Goal: Information Seeking & Learning: Learn about a topic

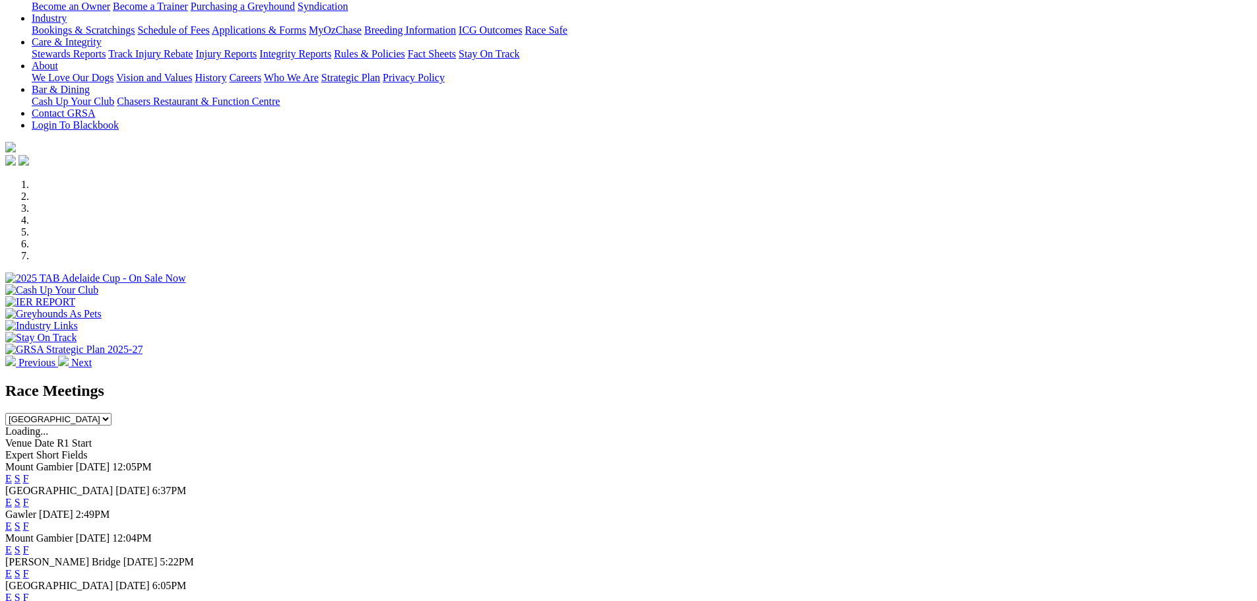
scroll to position [264, 0]
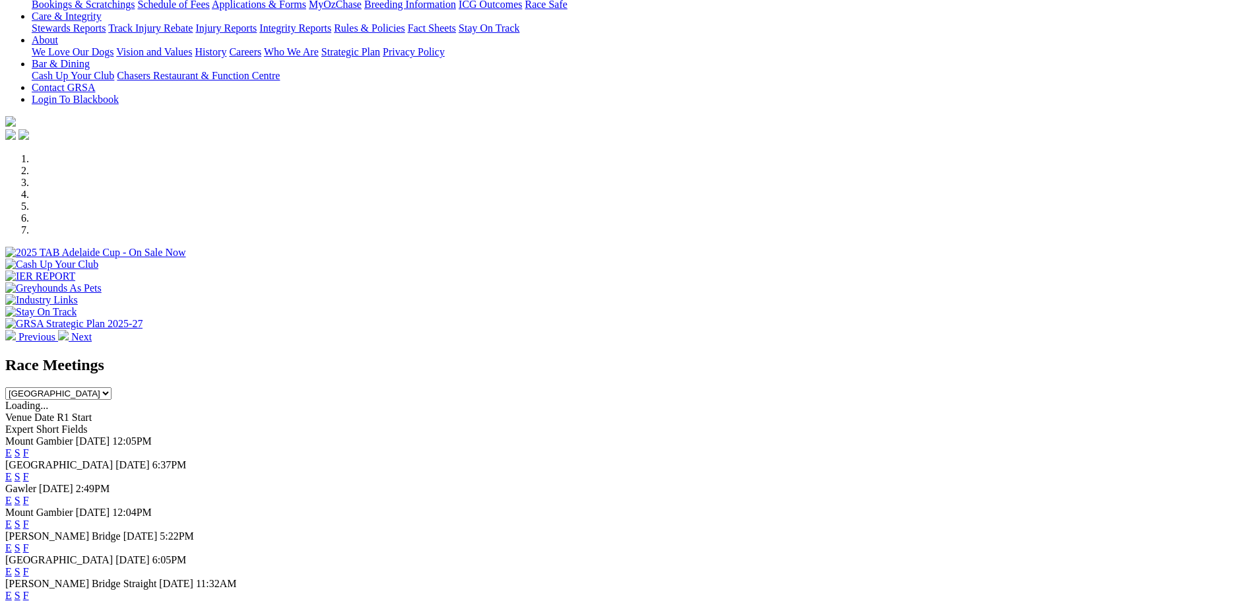
click at [29, 577] on link "F" at bounding box center [26, 571] width 6 height 11
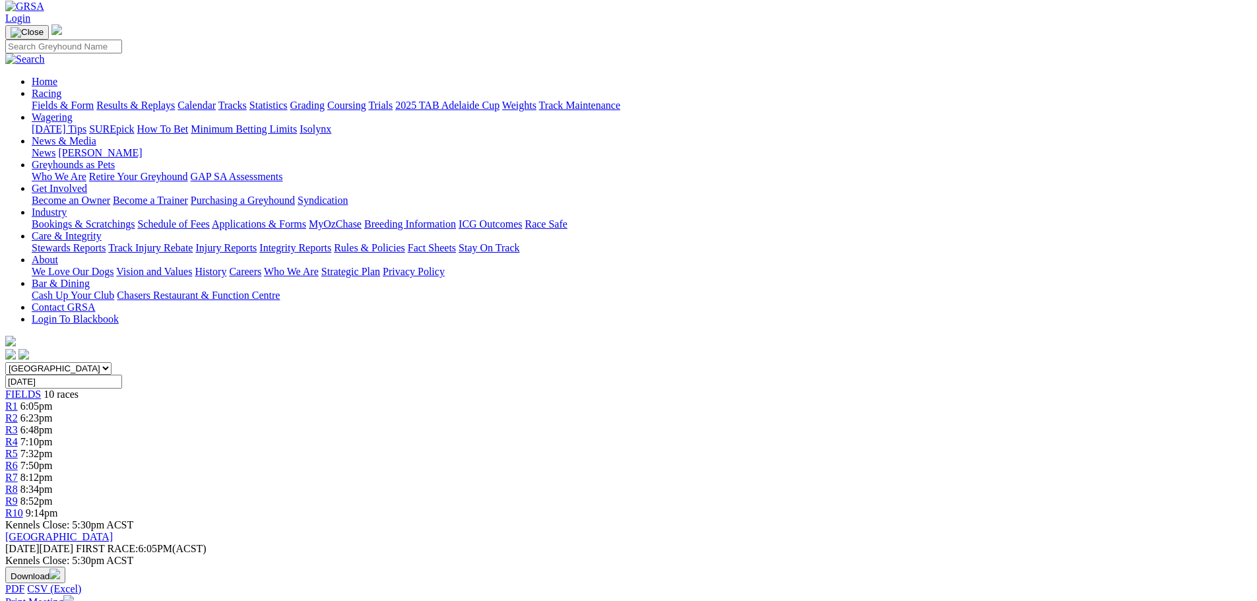
scroll to position [132, 0]
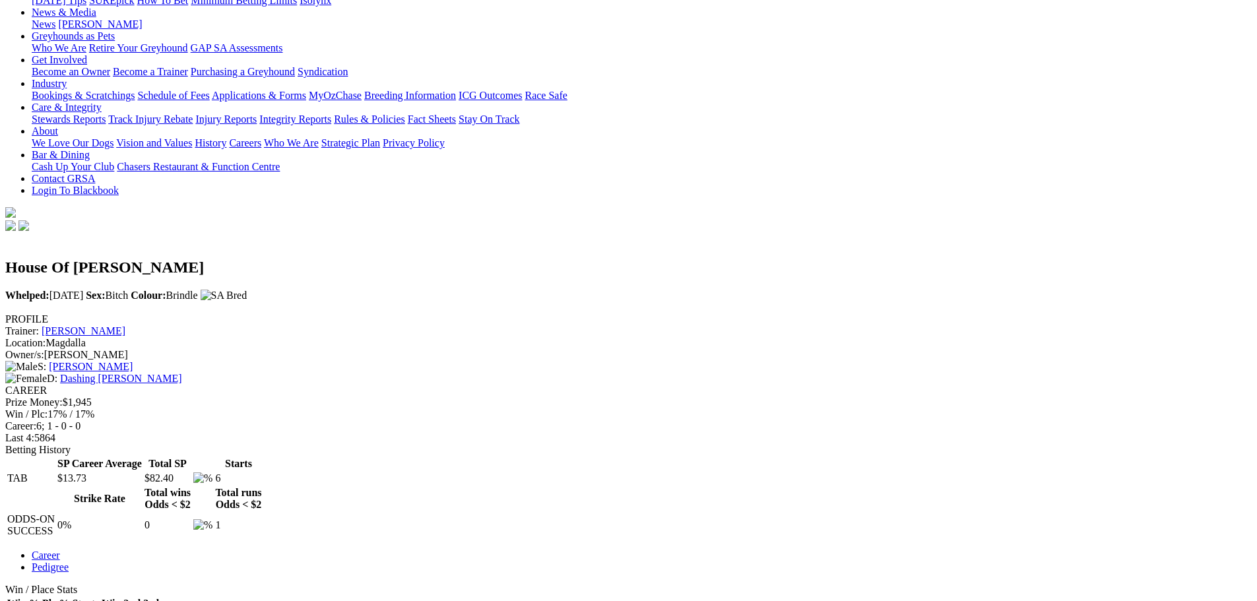
scroll to position [198, 0]
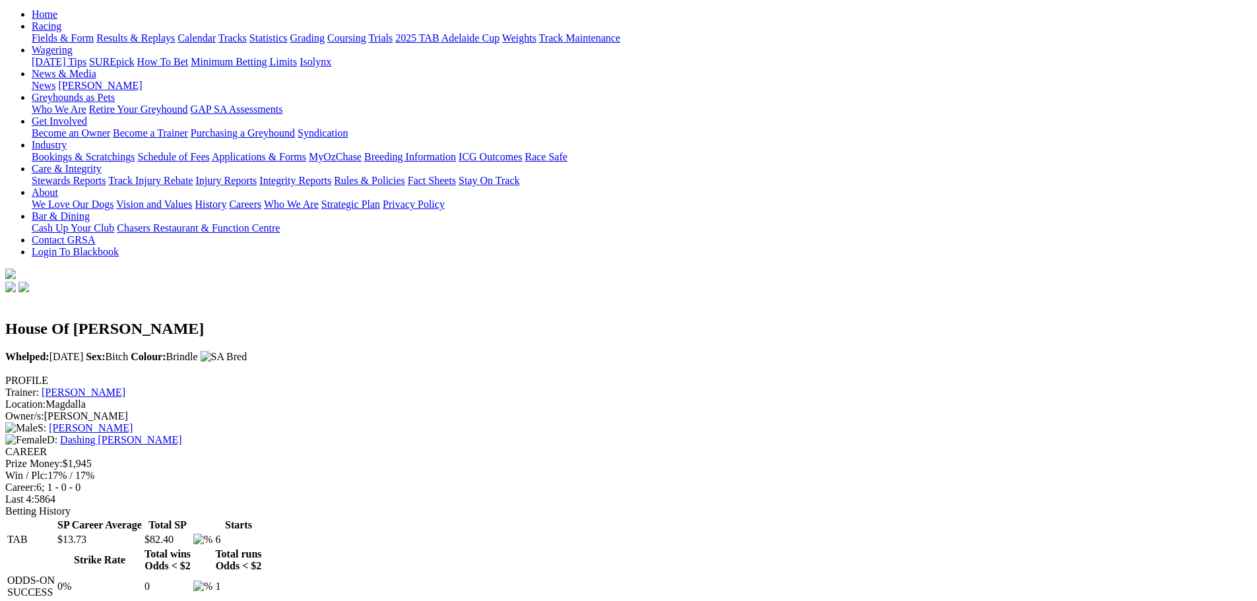
scroll to position [0, 0]
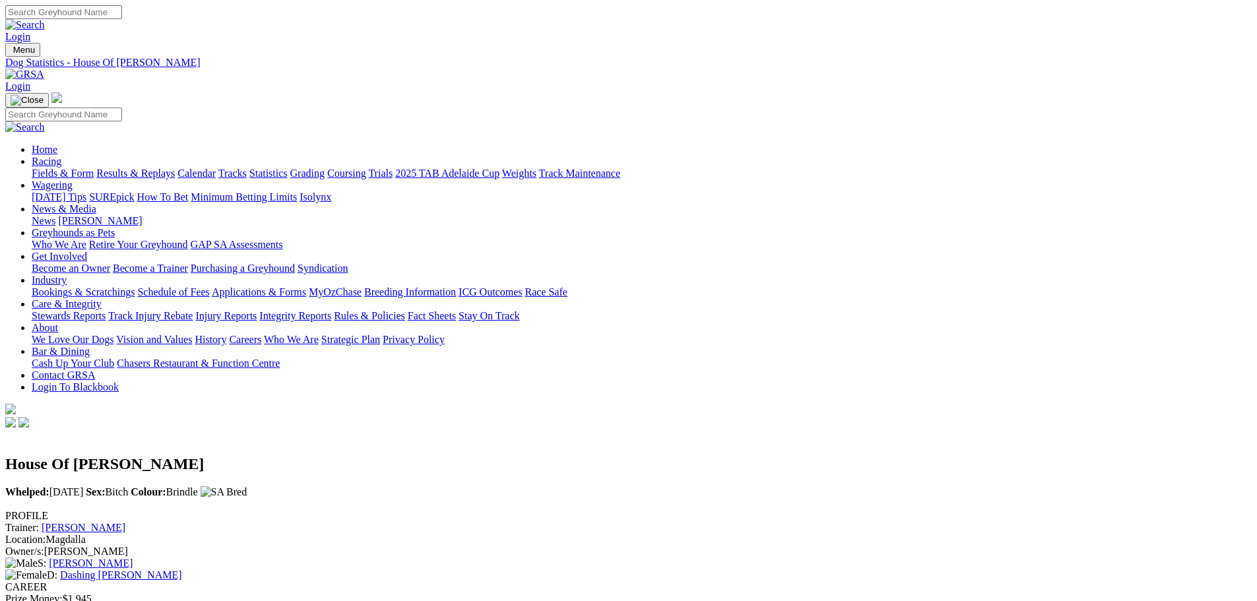
click at [175, 168] on link "Results & Replays" at bounding box center [135, 173] width 79 height 11
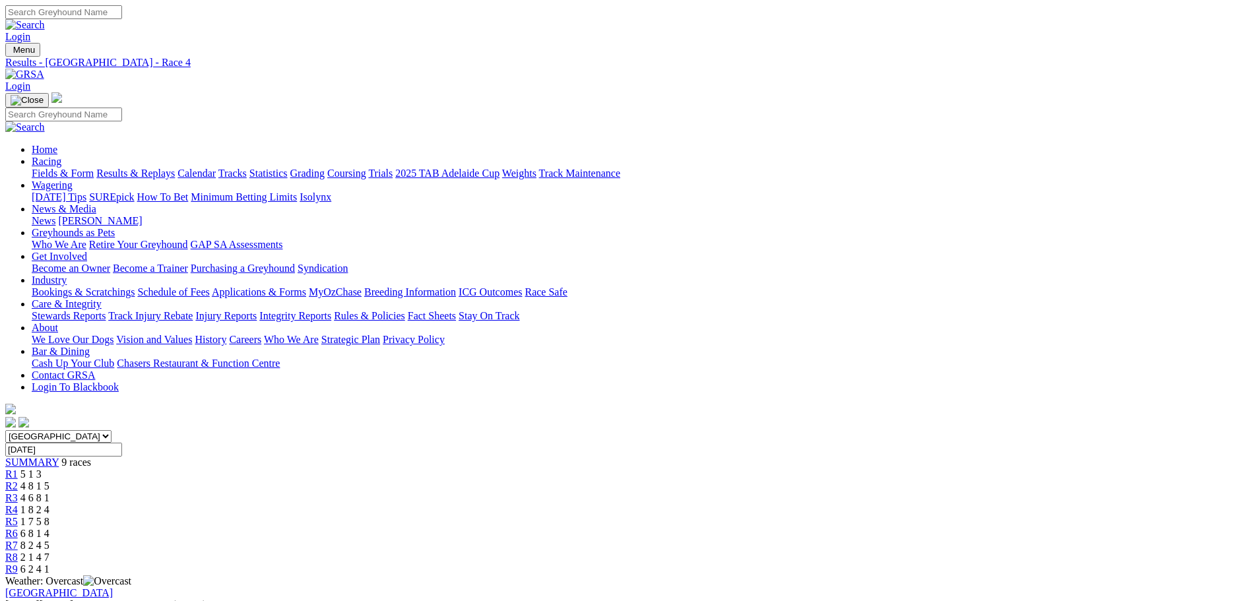
scroll to position [132, 0]
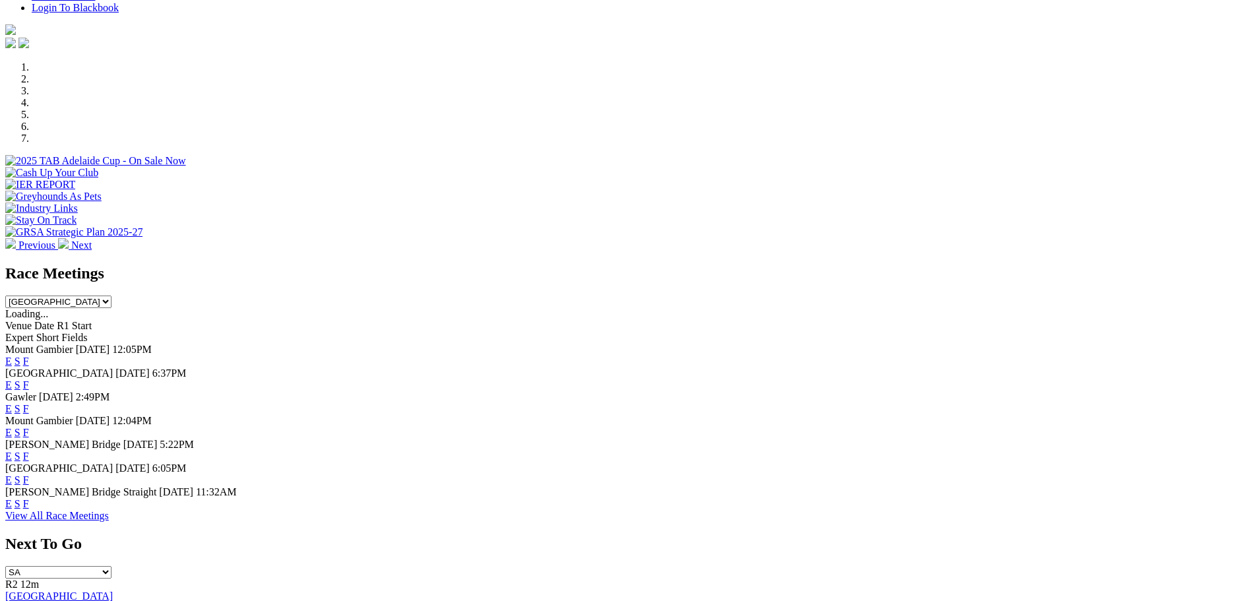
scroll to position [396, 0]
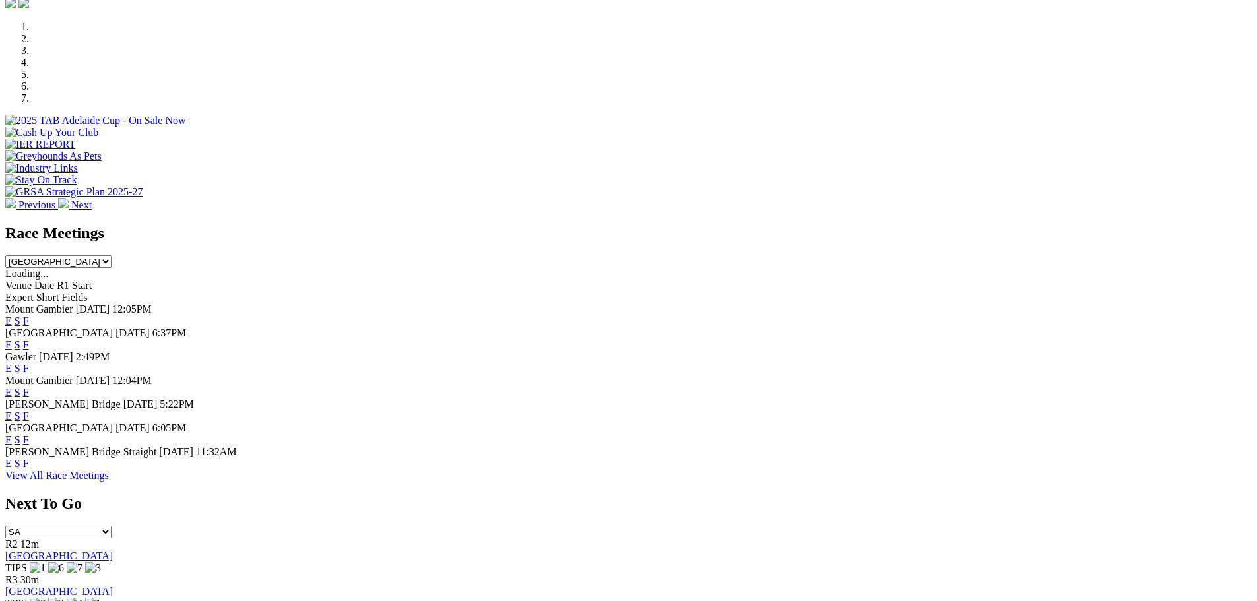
click at [29, 445] on link "F" at bounding box center [26, 439] width 6 height 11
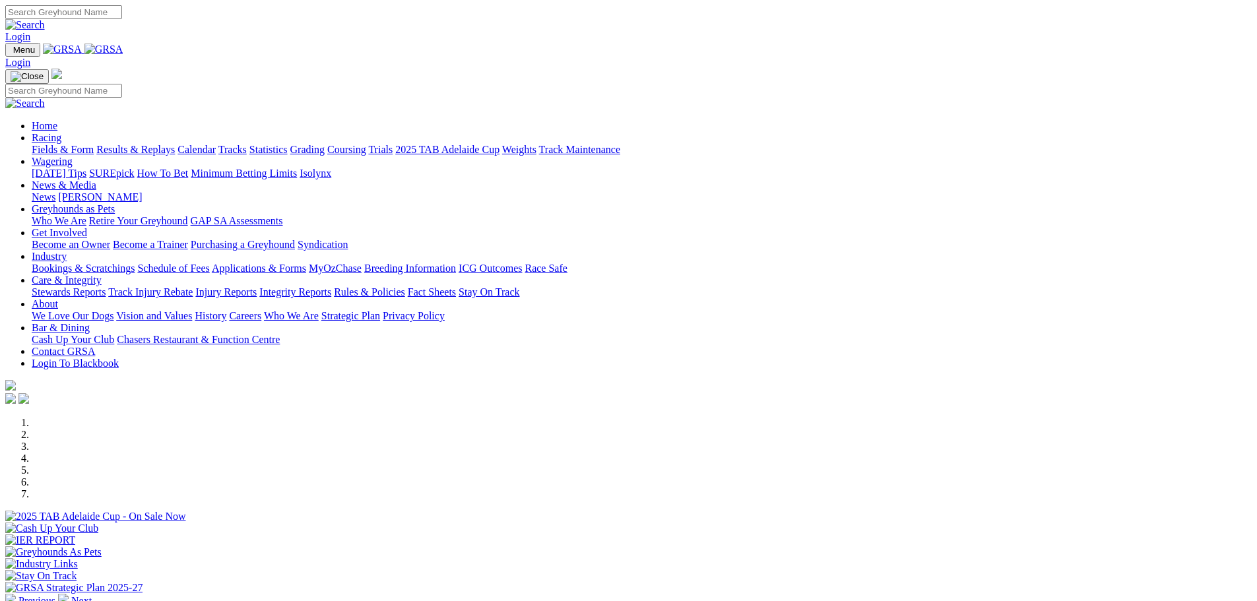
scroll to position [396, 0]
